Goal: Information Seeking & Learning: Learn about a topic

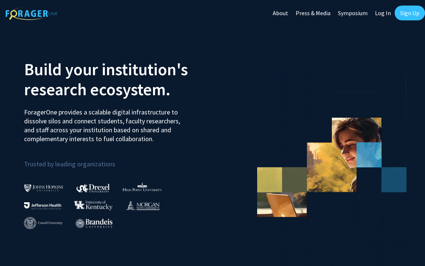
click at [384, 12] on link "Log In" at bounding box center [382, 13] width 23 height 26
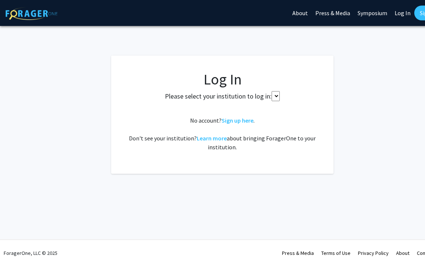
select select
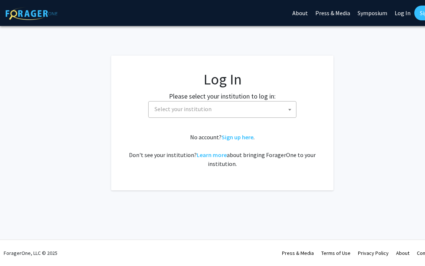
click at [225, 110] on span "Select your institution" at bounding box center [224, 109] width 145 height 15
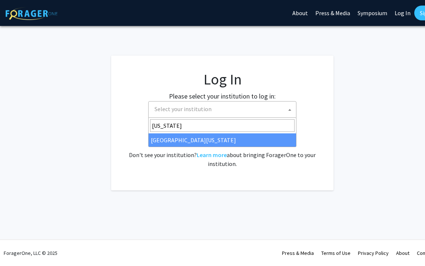
type input "[US_STATE]"
select select "33"
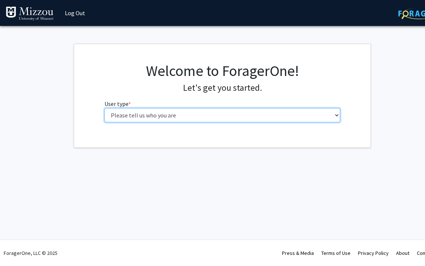
click at [168, 115] on select "Please tell us who you are Undergraduate Student Master's Student Doctoral Cand…" at bounding box center [223, 115] width 236 height 14
select select "6: adminAssistant"
click at [105, 108] on select "Please tell us who you are Undergraduate Student Master's Student Doctoral Cand…" at bounding box center [223, 115] width 236 height 14
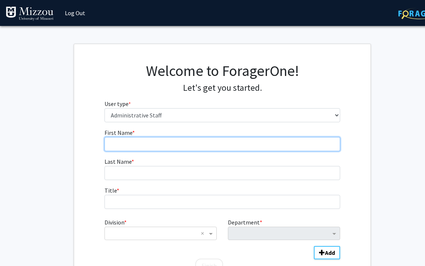
click at [141, 138] on input "First Name * required" at bounding box center [223, 144] width 236 height 14
type input "Jordan"
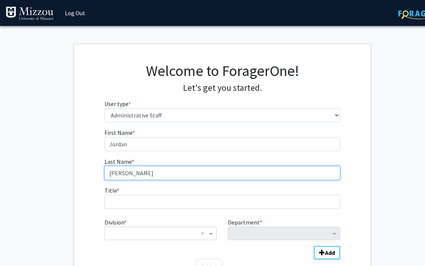
type input "Parshall"
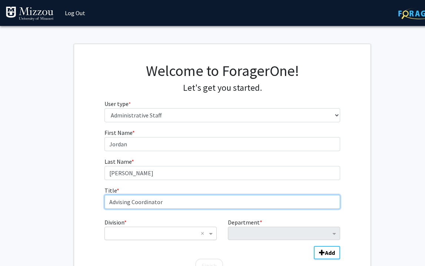
type input "Advising Coordinator"
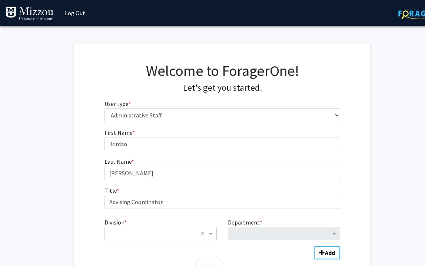
click at [124, 239] on div "× ×" at bounding box center [161, 233] width 112 height 13
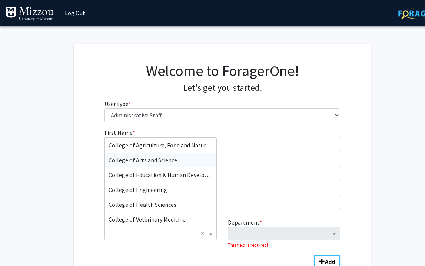
click at [135, 163] on span "College of Arts and Science" at bounding box center [143, 159] width 69 height 7
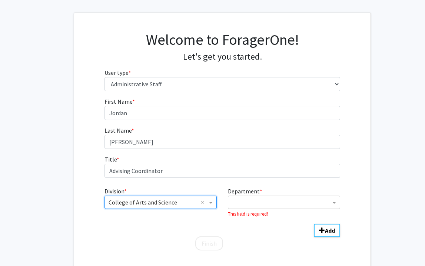
scroll to position [79, 0]
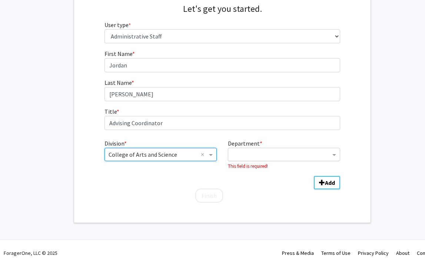
click at [249, 154] on input "Department" at bounding box center [281, 154] width 99 height 9
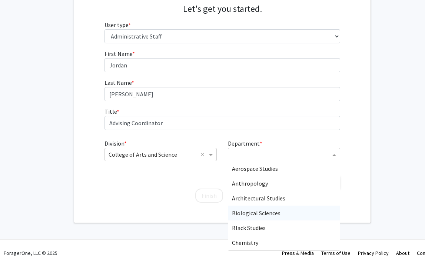
click at [256, 213] on span "Biological Sciences" at bounding box center [256, 212] width 49 height 7
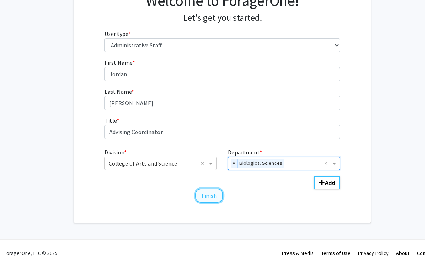
click at [210, 195] on button "Finish" at bounding box center [209, 196] width 28 height 14
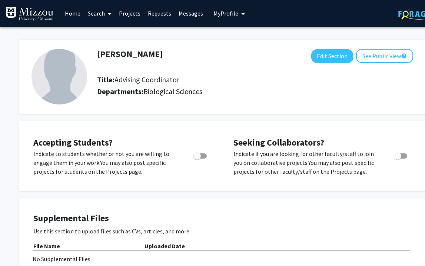
click at [103, 15] on link "Search" at bounding box center [99, 13] width 31 height 26
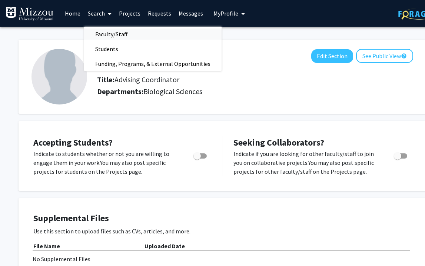
click at [105, 33] on span "Faculty/Staff" at bounding box center [111, 34] width 54 height 15
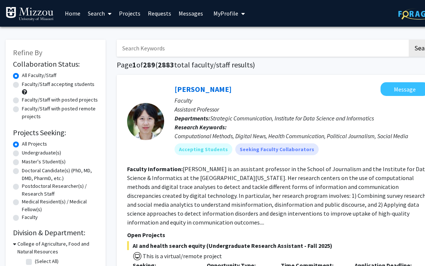
click at [22, 85] on label "Faculty/Staff accepting students" at bounding box center [58, 84] width 73 height 8
click at [22, 85] on input "Faculty/Staff accepting students" at bounding box center [24, 82] width 5 height 5
radio input "true"
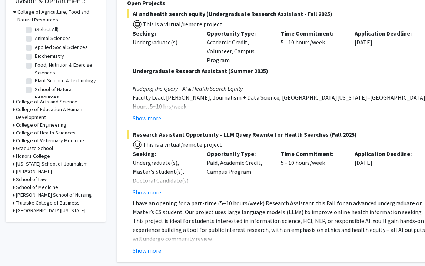
scroll to position [235, 0]
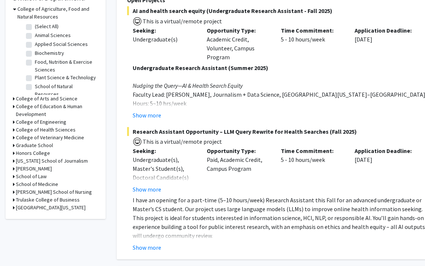
click at [13, 96] on icon at bounding box center [14, 99] width 2 height 8
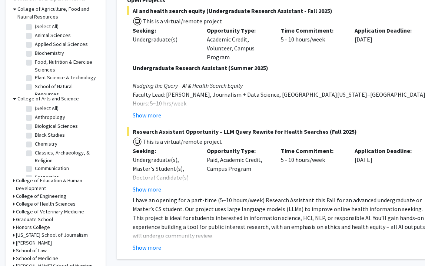
click at [35, 125] on label "Biological Sciences" at bounding box center [56, 126] width 43 height 8
click at [35, 125] on input "Biological Sciences" at bounding box center [37, 124] width 5 height 5
checkbox input "true"
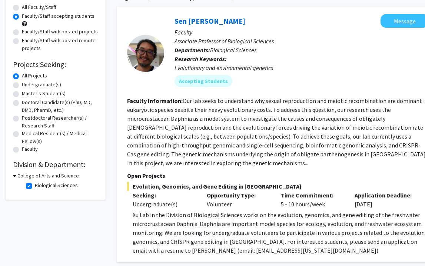
scroll to position [64, 0]
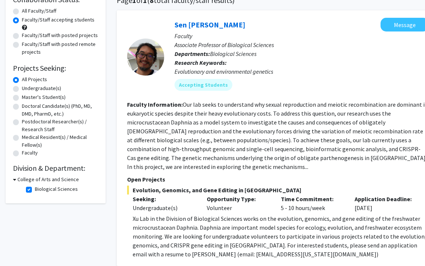
click at [22, 89] on label "Undergraduate(s)" at bounding box center [41, 89] width 39 height 8
click at [22, 89] on input "Undergraduate(s)" at bounding box center [24, 87] width 5 height 5
radio input "true"
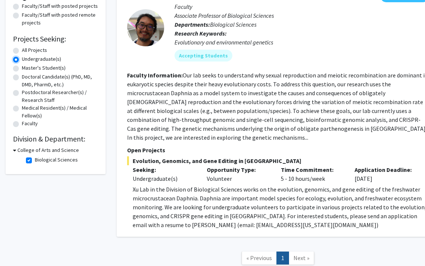
scroll to position [83, 0]
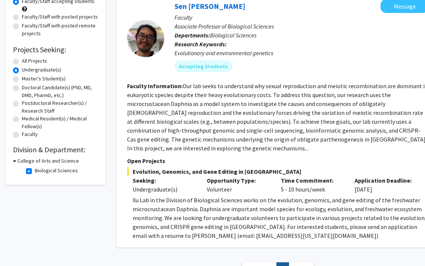
click at [22, 62] on label "All Projects" at bounding box center [34, 61] width 25 height 8
click at [22, 62] on input "All Projects" at bounding box center [24, 59] width 5 height 5
radio input "true"
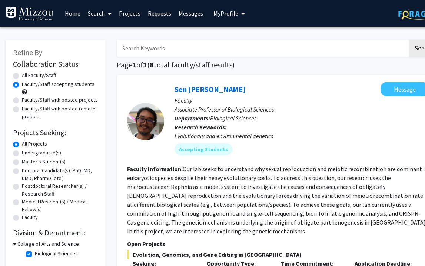
click at [22, 76] on label "All Faculty/Staff" at bounding box center [39, 76] width 34 height 8
click at [22, 76] on input "All Faculty/Staff" at bounding box center [24, 74] width 5 height 5
radio input "true"
click at [22, 86] on label "Faculty/Staff accepting students" at bounding box center [58, 84] width 73 height 8
click at [22, 85] on input "Faculty/Staff accepting students" at bounding box center [24, 82] width 5 height 5
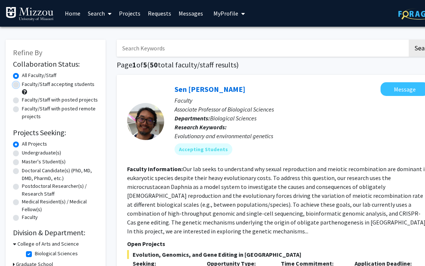
radio input "true"
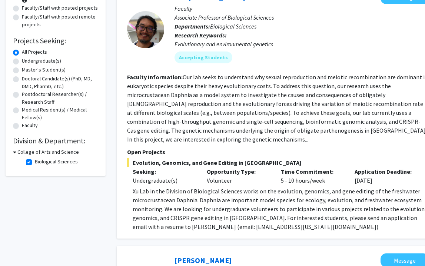
scroll to position [96, 0]
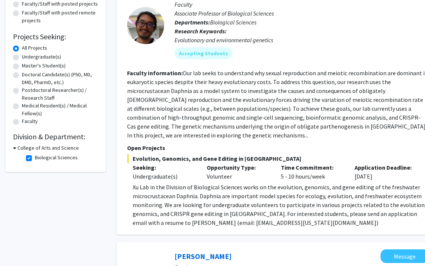
click at [15, 148] on icon at bounding box center [14, 148] width 3 height 8
click at [15, 148] on div "College of Arts and Science" at bounding box center [55, 148] width 85 height 8
click at [14, 148] on icon at bounding box center [14, 148] width 2 height 8
click at [35, 159] on label "Biological Sciences" at bounding box center [56, 158] width 43 height 8
click at [35, 159] on input "Biological Sciences" at bounding box center [37, 156] width 5 height 5
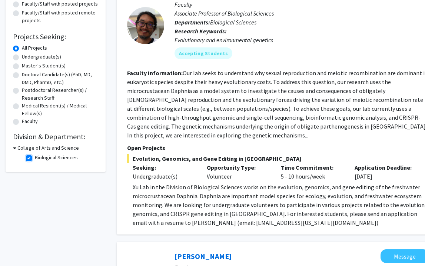
checkbox input "false"
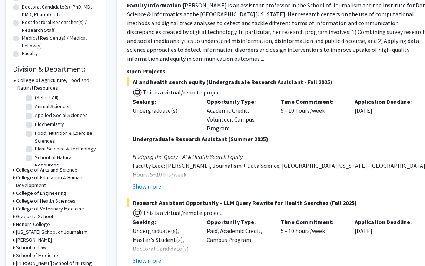
scroll to position [165, 0]
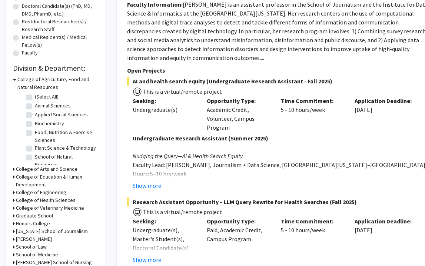
click at [14, 167] on icon at bounding box center [14, 169] width 2 height 8
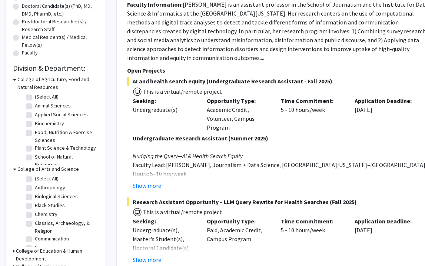
click at [35, 195] on label "Biological Sciences" at bounding box center [56, 197] width 43 height 8
click at [35, 195] on input "Biological Sciences" at bounding box center [37, 195] width 5 height 5
checkbox input "true"
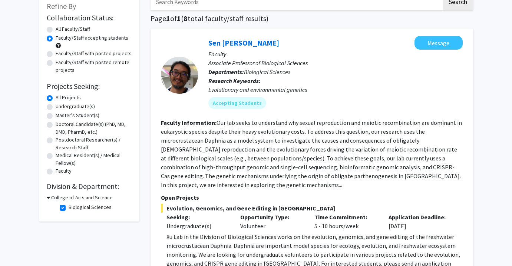
scroll to position [51, 0]
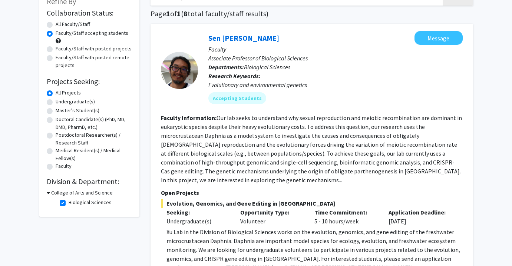
click at [69, 204] on label "Biological Sciences" at bounding box center [90, 203] width 43 height 8
click at [69, 204] on input "Biological Sciences" at bounding box center [71, 201] width 5 height 5
checkbox input "false"
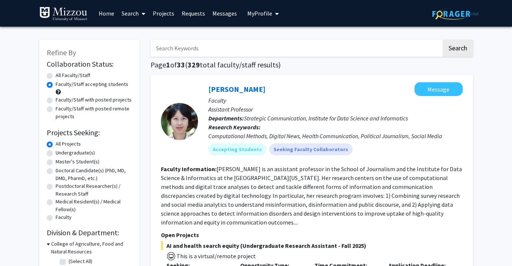
click at [177, 51] on input "Search Keywords" at bounding box center [295, 48] width 291 height 17
type input "genetics"
click at [425, 40] on button "Search" at bounding box center [458, 48] width 30 height 17
radio input "true"
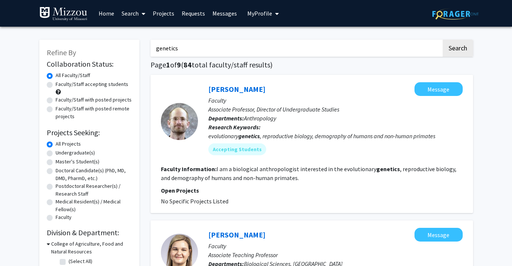
click at [56, 86] on label "Faculty/Staff accepting students" at bounding box center [92, 84] width 73 height 8
click at [56, 85] on input "Faculty/Staff accepting students" at bounding box center [58, 82] width 5 height 5
radio input "true"
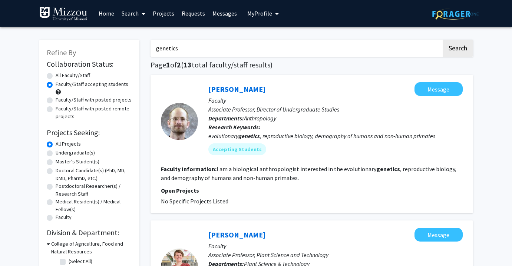
click at [141, 14] on span at bounding box center [142, 14] width 7 height 26
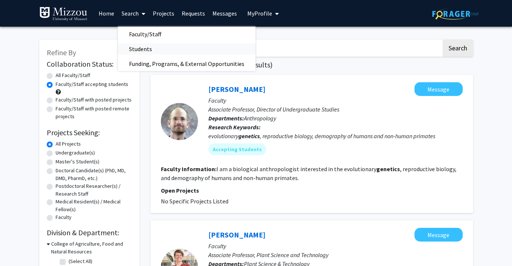
click at [143, 47] on span "Students" at bounding box center [140, 49] width 45 height 15
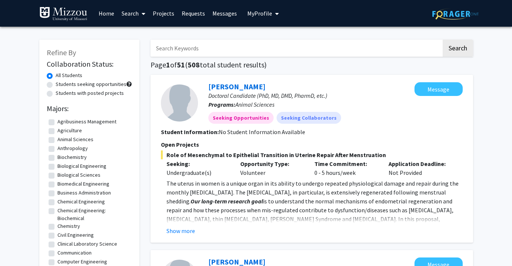
click at [259, 12] on span "My Profile" at bounding box center [259, 13] width 25 height 7
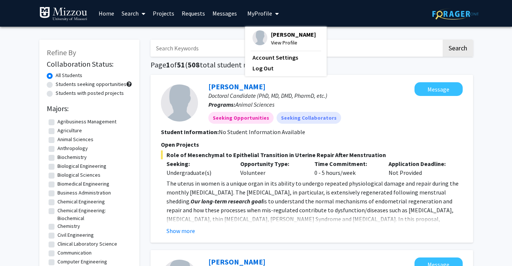
click at [259, 12] on span "My Profile" at bounding box center [259, 13] width 25 height 7
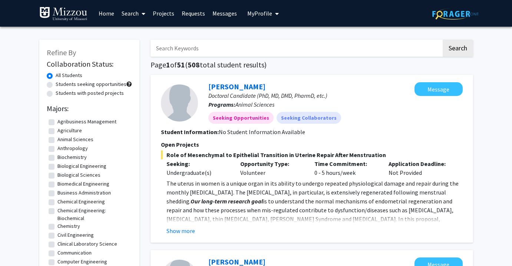
click at [137, 14] on link "Search" at bounding box center [133, 13] width 31 height 26
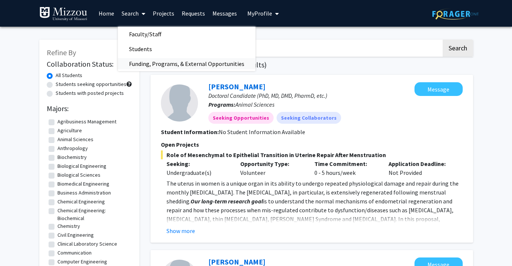
click at [161, 64] on span "Funding, Programs, & External Opportunities" at bounding box center [187, 63] width 138 height 15
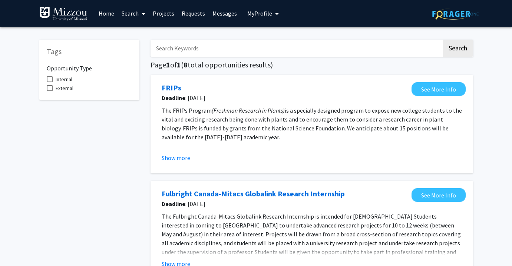
click at [110, 10] on link "Home" at bounding box center [106, 13] width 23 height 26
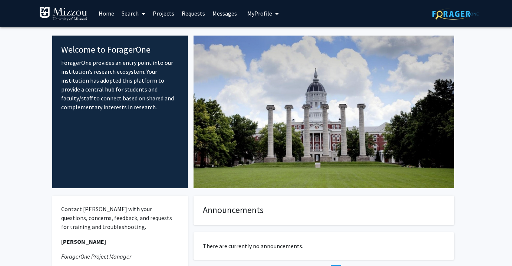
click at [133, 13] on link "Search" at bounding box center [133, 13] width 31 height 26
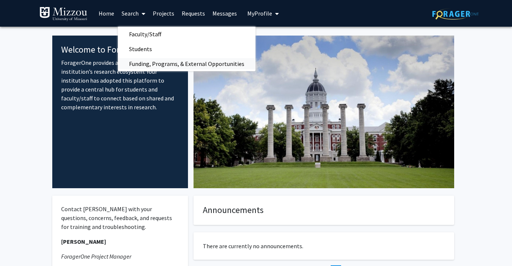
click at [161, 64] on span "Funding, Programs, & External Opportunities" at bounding box center [187, 63] width 138 height 15
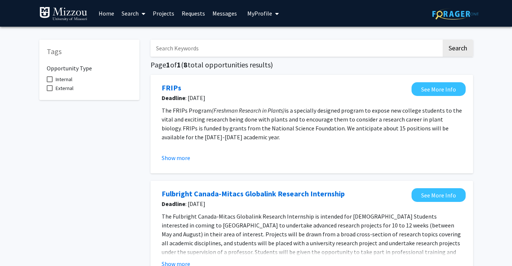
click at [133, 13] on link "Search" at bounding box center [133, 13] width 31 height 26
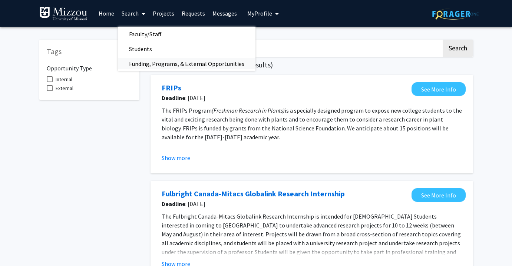
click at [178, 64] on span "Funding, Programs, & External Opportunities" at bounding box center [187, 63] width 138 height 15
